Goal: Task Accomplishment & Management: Use online tool/utility

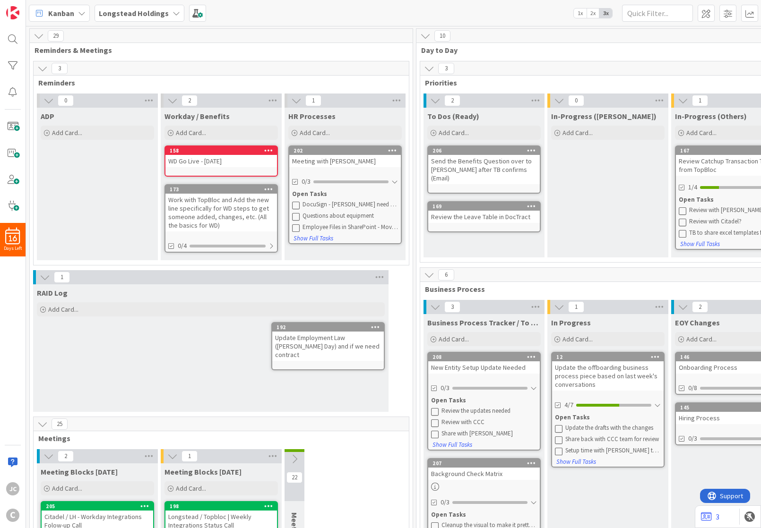
scroll to position [17, 0]
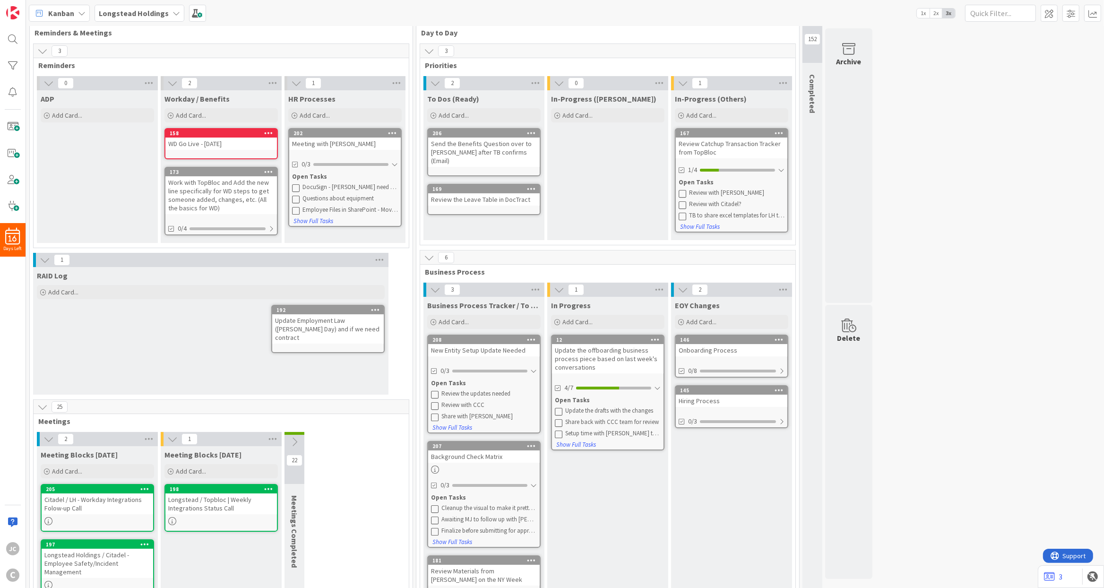
click at [760, 212] on div "29 Reminders & Meetings 3 Reminders 0 ADP Add Card... 2 Workday / Benefits Add …" at bounding box center [565, 406] width 1074 height 791
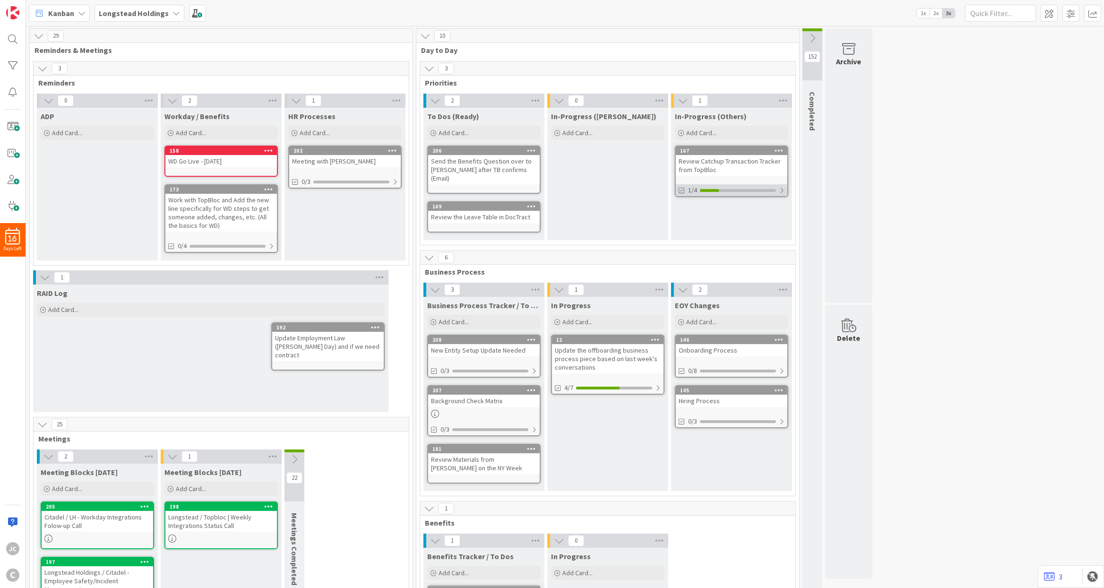
click at [784, 193] on div at bounding box center [782, 191] width 6 height 8
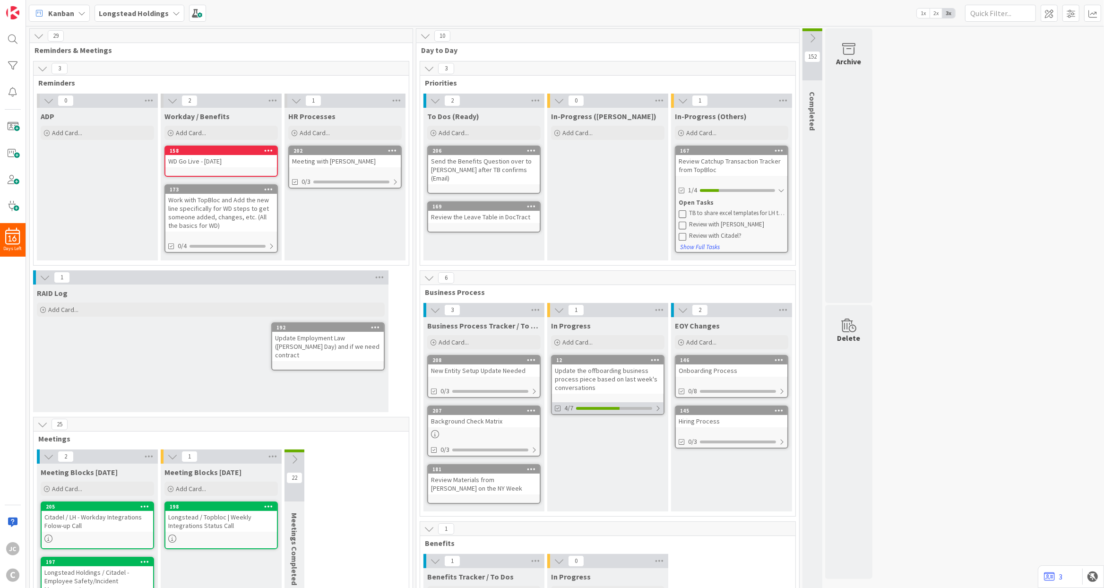
click at [656, 406] on div at bounding box center [658, 409] width 6 height 8
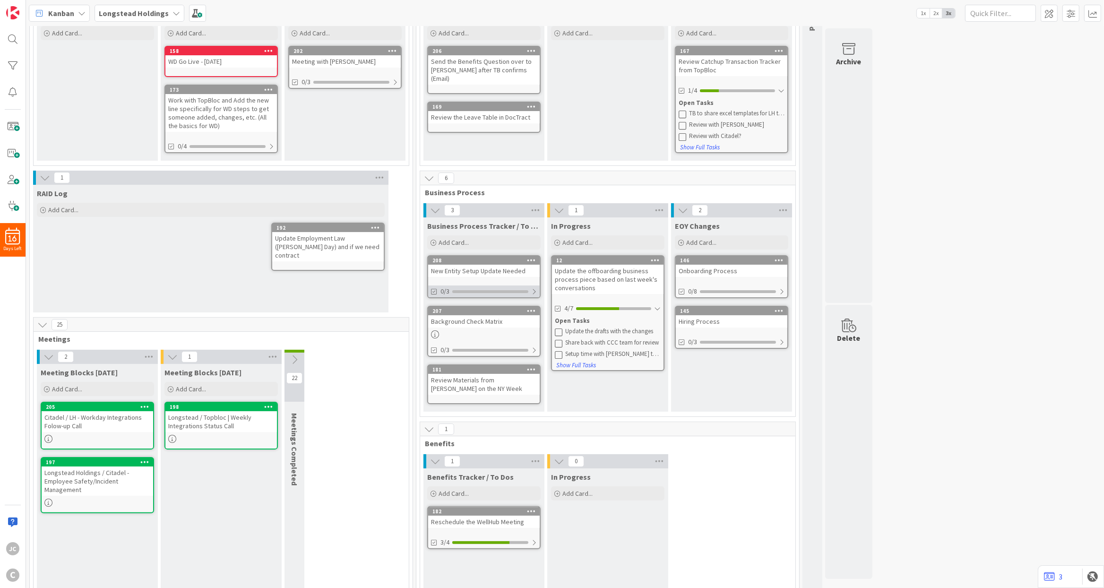
scroll to position [121, 0]
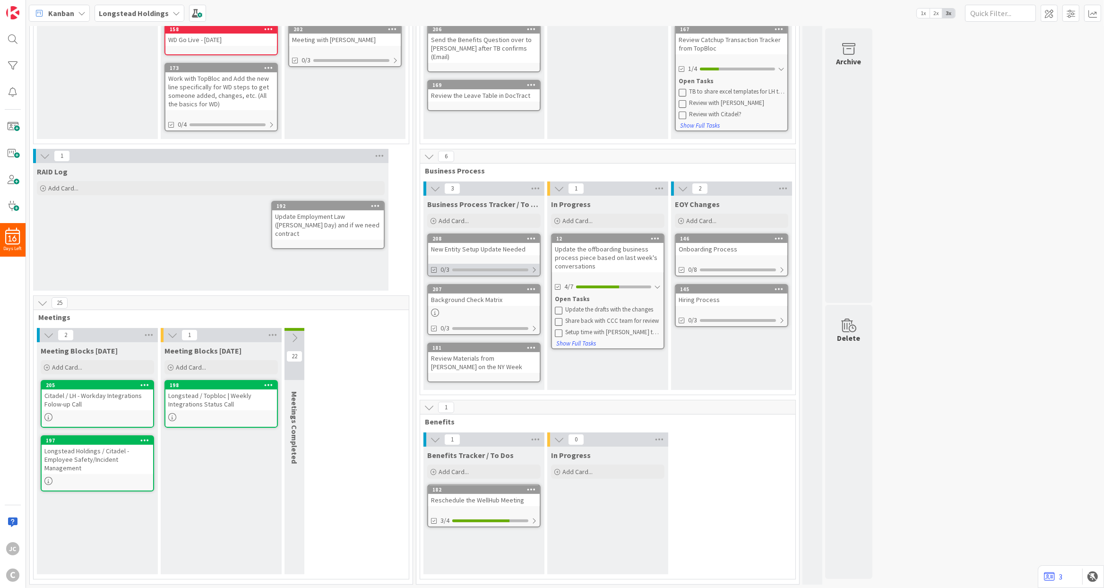
click at [534, 270] on div at bounding box center [534, 270] width 6 height 8
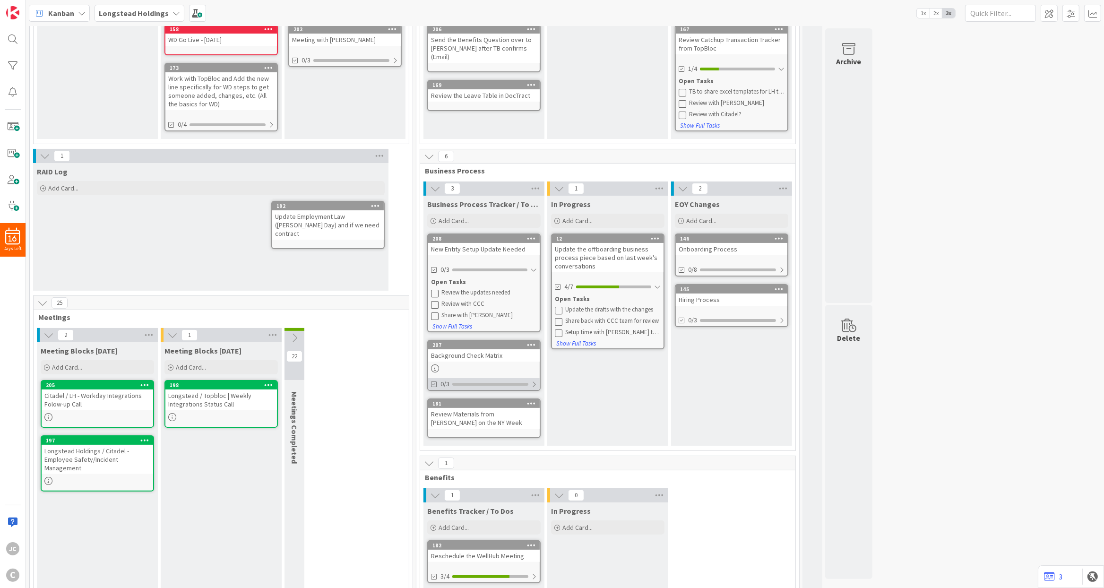
click at [535, 382] on div at bounding box center [534, 384] width 6 height 8
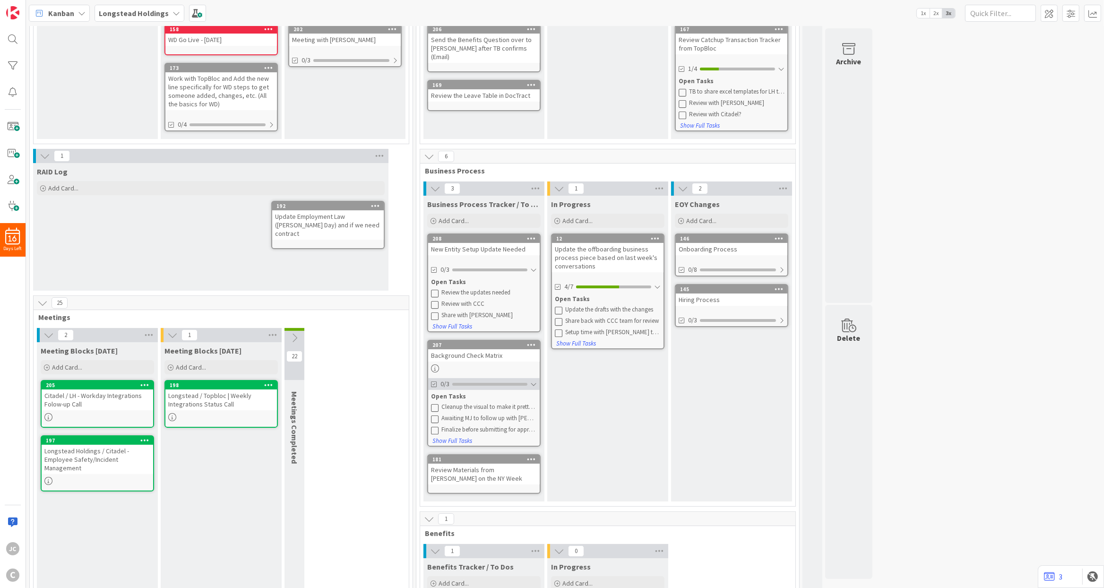
click at [531, 383] on div "0/3" at bounding box center [484, 384] width 112 height 12
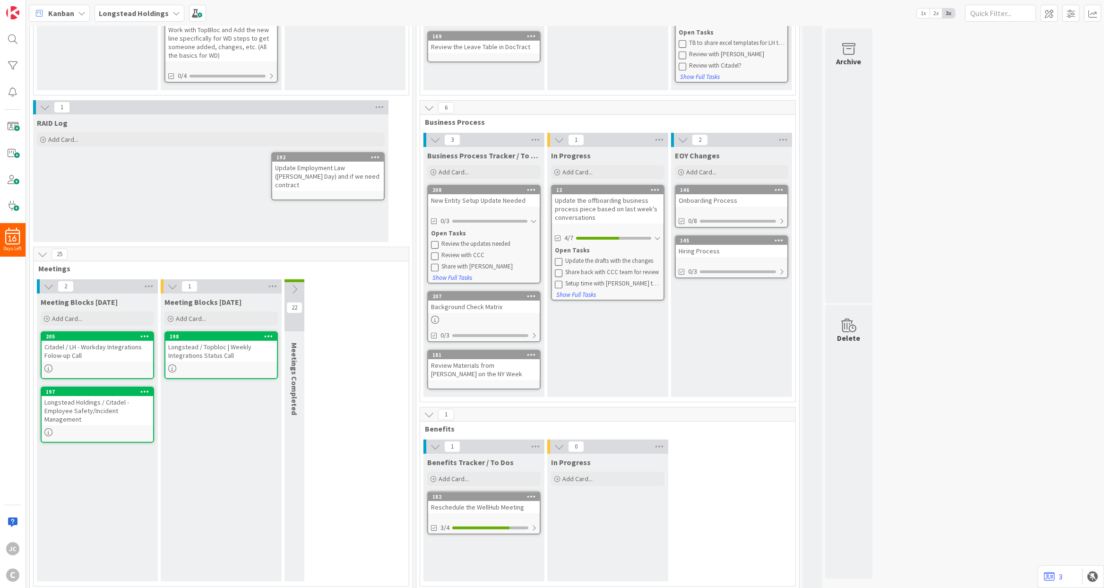
scroll to position [177, 0]
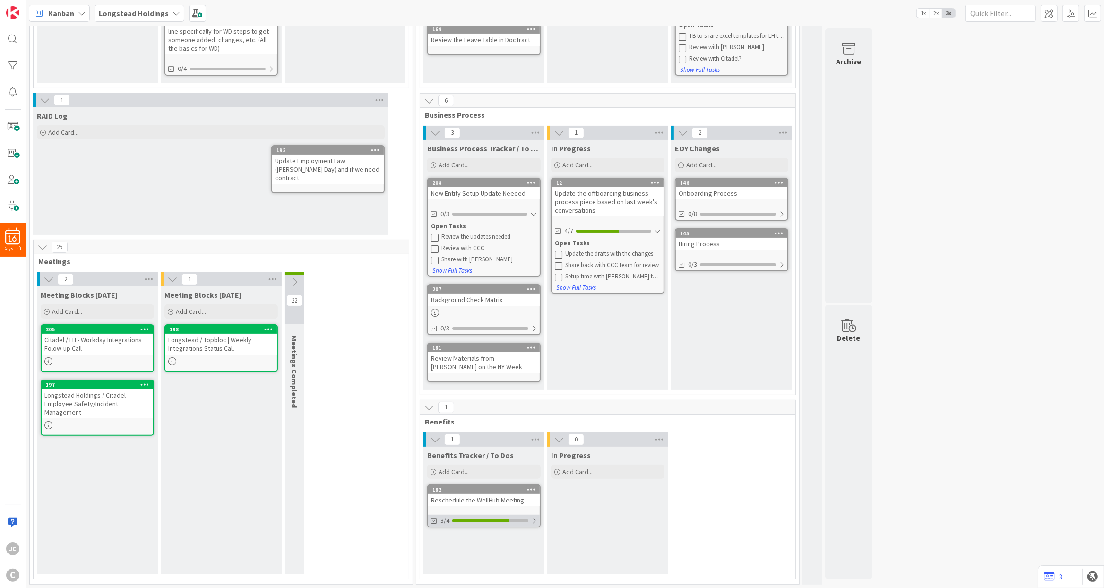
click at [534, 520] on div at bounding box center [534, 521] width 6 height 8
click at [534, 520] on div at bounding box center [533, 521] width 7 height 8
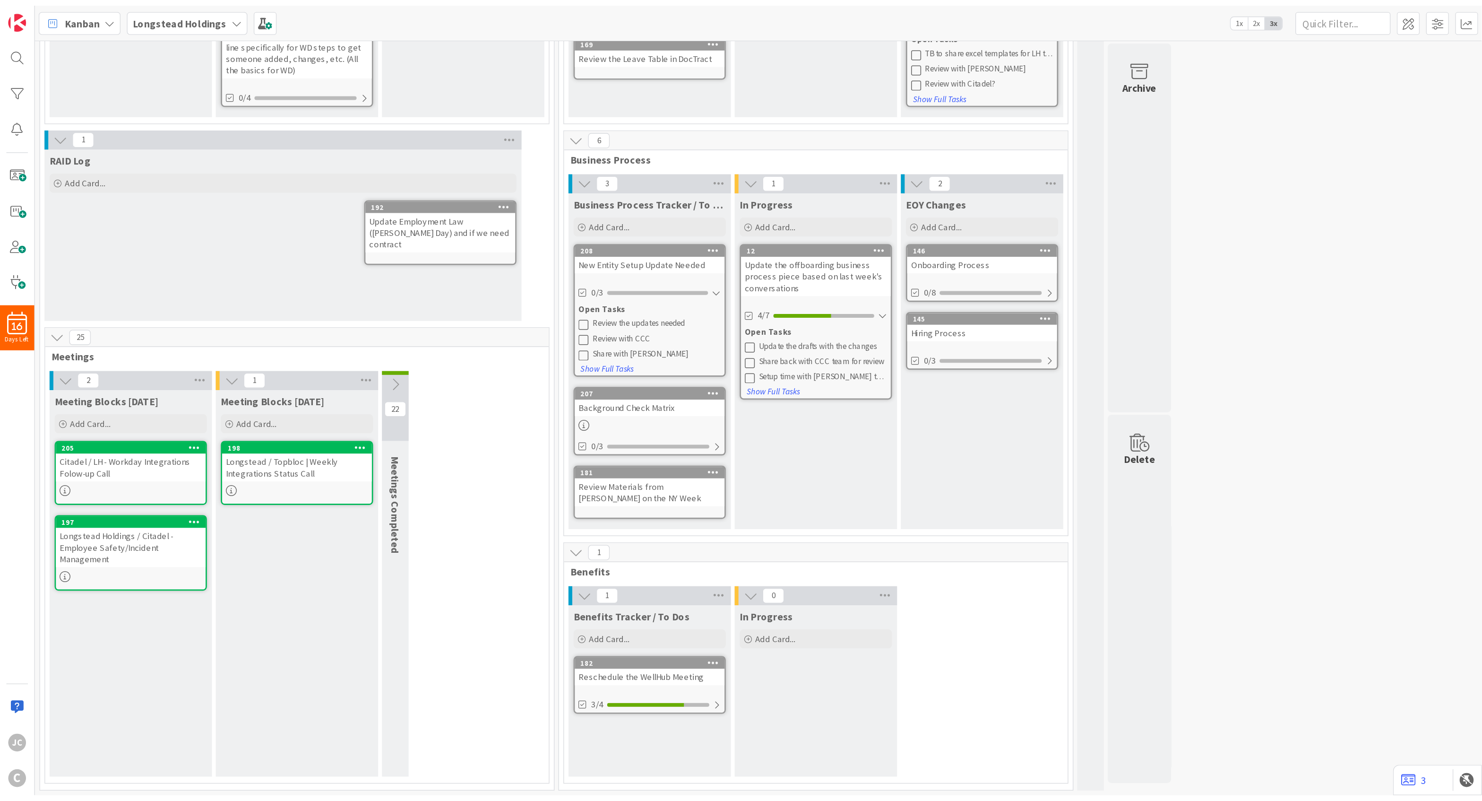
scroll to position [0, 0]
